Goal: Transaction & Acquisition: Purchase product/service

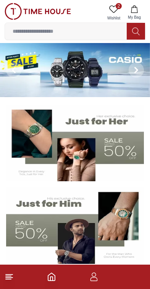
click at [9, 276] on line at bounding box center [8, 276] width 5 height 0
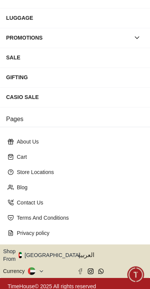
scroll to position [120, 0]
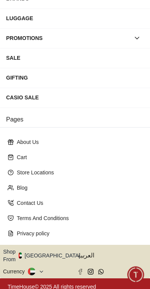
click at [54, 256] on button "Shop From [GEOGRAPHIC_DATA]" at bounding box center [44, 255] width 83 height 15
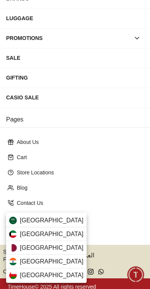
click at [45, 250] on div "[GEOGRAPHIC_DATA]" at bounding box center [46, 248] width 80 height 14
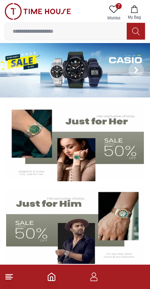
click at [30, 32] on input at bounding box center [66, 31] width 122 height 15
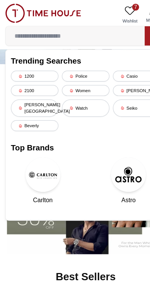
scroll to position [31, 0]
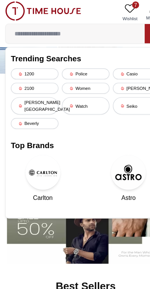
click at [77, 204] on img at bounding box center [75, 194] width 138 height 77
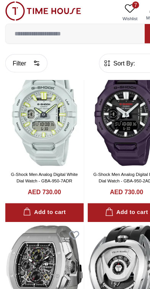
click at [102, 67] on div "Filter Sort By: ​ ****** ​" at bounding box center [75, 57] width 141 height 29
click at [103, 54] on span "Sort By:" at bounding box center [108, 57] width 21 height 8
click at [108, 55] on span "Sort By:" at bounding box center [108, 57] width 21 height 8
click at [24, 56] on button "Filter" at bounding box center [23, 57] width 37 height 16
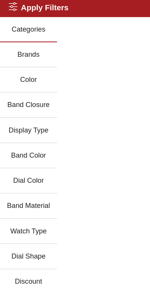
click at [20, 47] on button "Brands" at bounding box center [25, 50] width 50 height 22
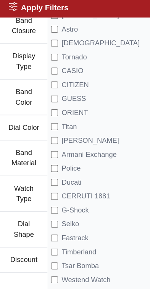
scroll to position [75, 0]
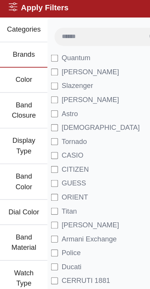
click at [37, 12] on h2 "Apply Filters" at bounding box center [34, 8] width 52 height 11
click at [31, 63] on button "Color" at bounding box center [21, 72] width 42 height 22
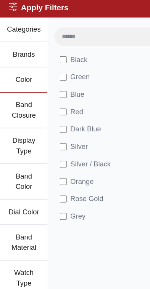
click at [10, 6] on icon at bounding box center [12, 8] width 8 height 8
click at [12, 7] on icon at bounding box center [12, 8] width 8 height 8
